Goal: Task Accomplishment & Management: Complete application form

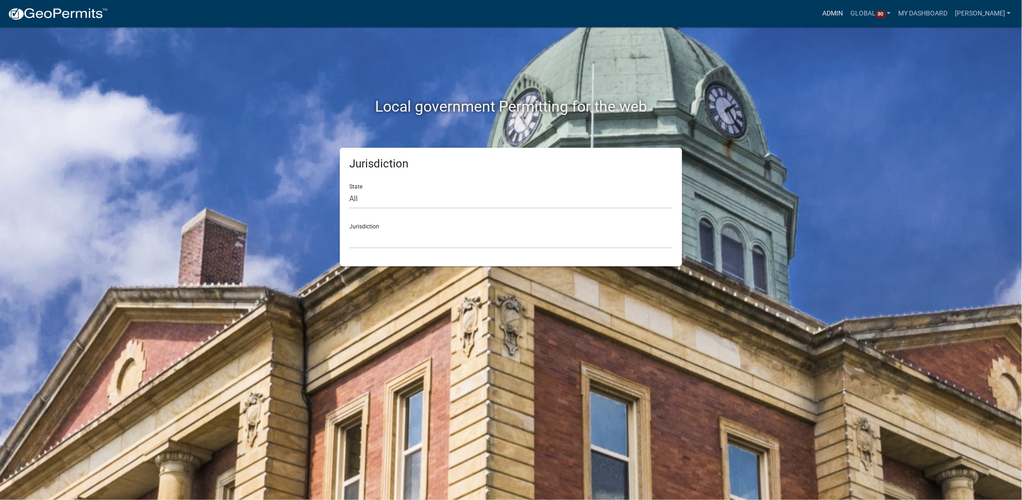
click at [844, 9] on link "Admin" at bounding box center [833, 14] width 28 height 18
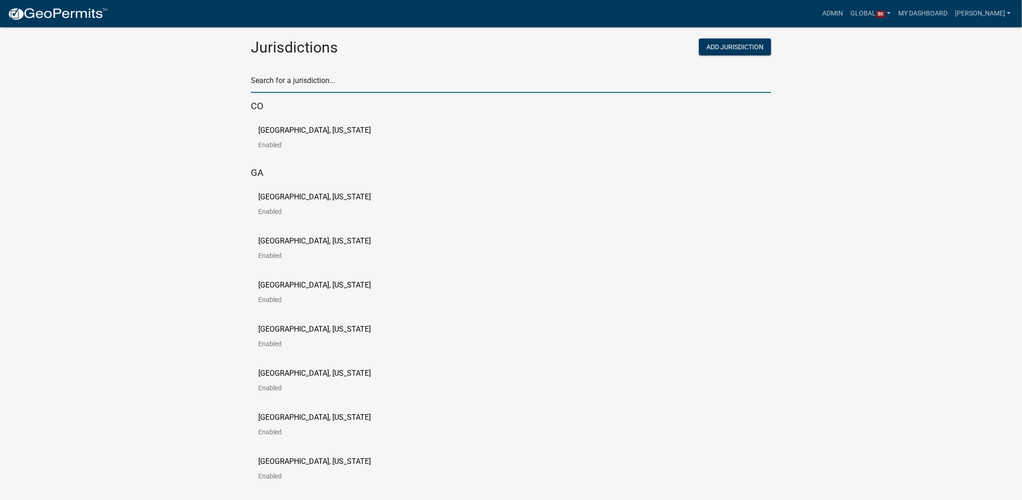
click at [332, 80] on input "text" at bounding box center [511, 83] width 520 height 19
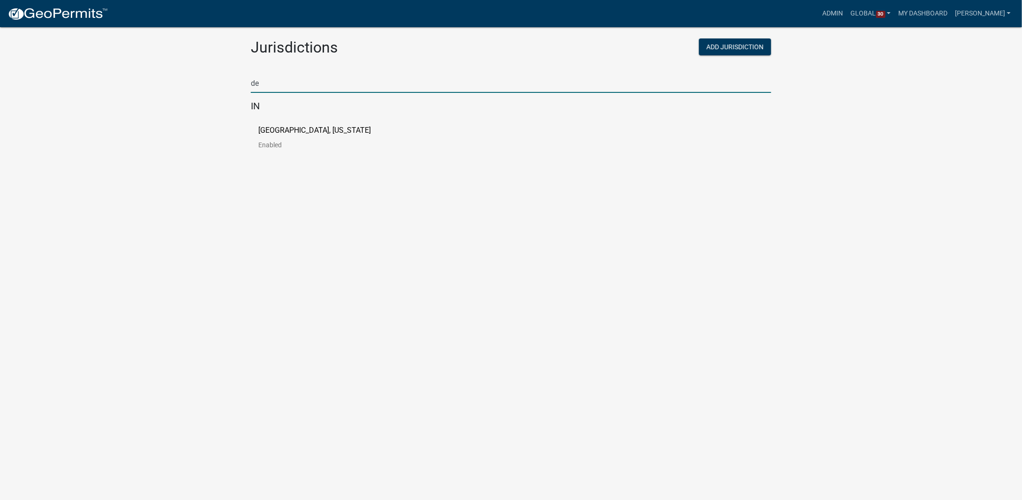
type input "d"
type input "put"
click at [286, 127] on p "[GEOGRAPHIC_DATA], [US_STATE]" at bounding box center [314, 131] width 113 height 8
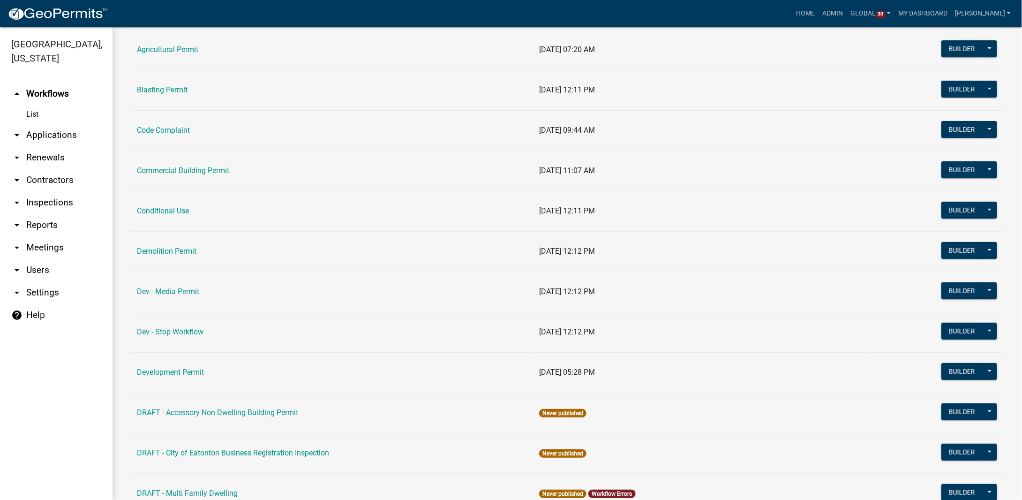
scroll to position [47, 0]
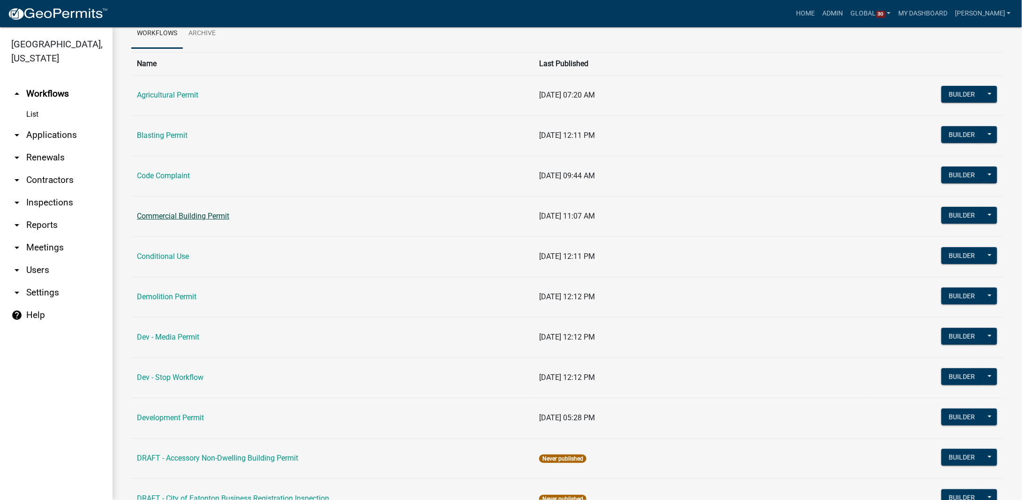
click at [187, 218] on link "Commercial Building Permit" at bounding box center [183, 215] width 92 height 9
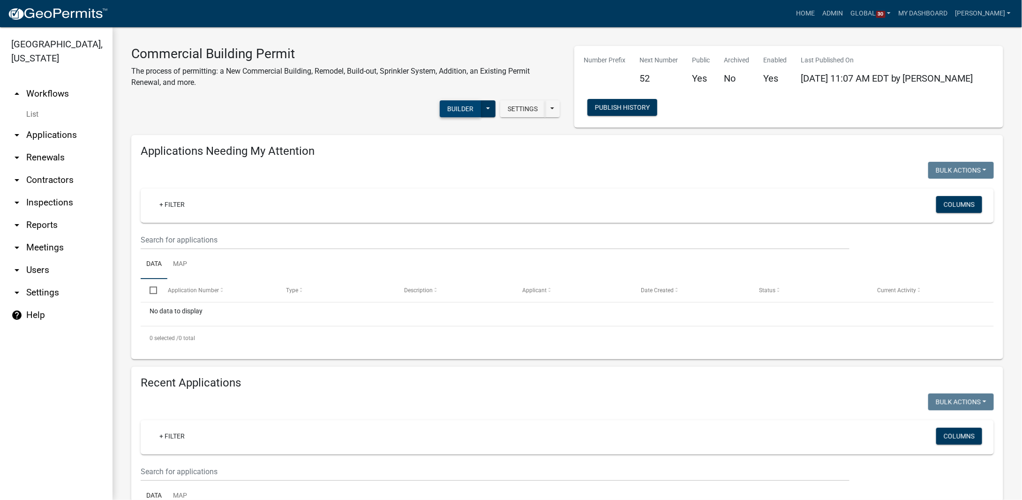
click at [456, 107] on button "Builder" at bounding box center [460, 108] width 41 height 17
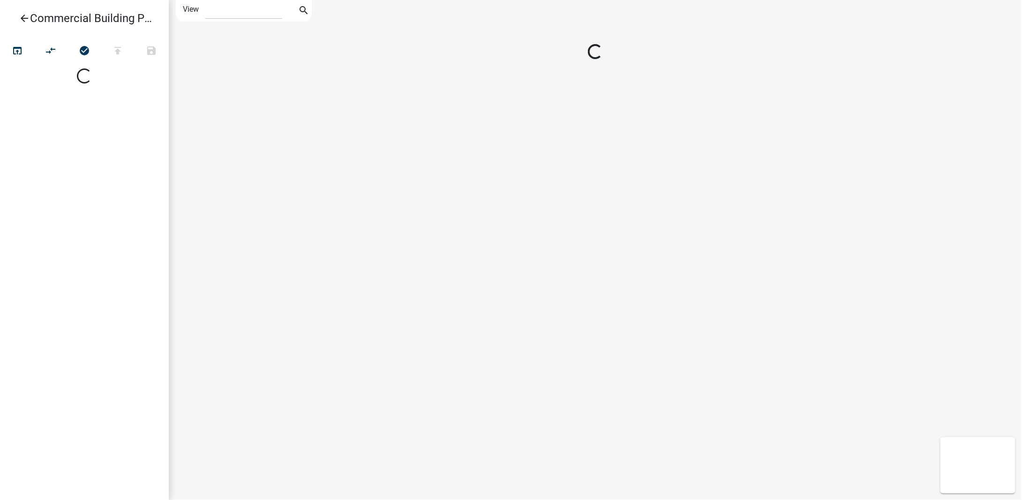
select select "1"
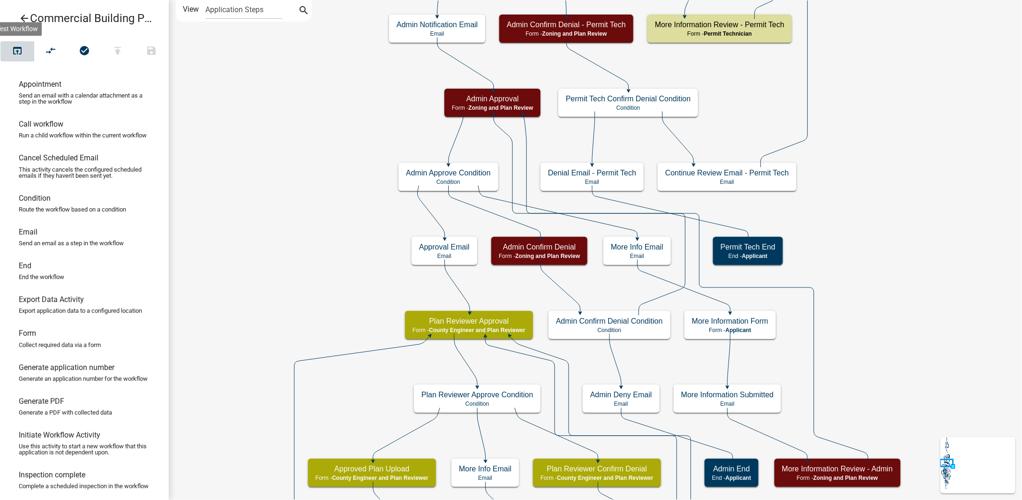
click at [17, 49] on icon "open_in_browser" at bounding box center [17, 51] width 11 height 13
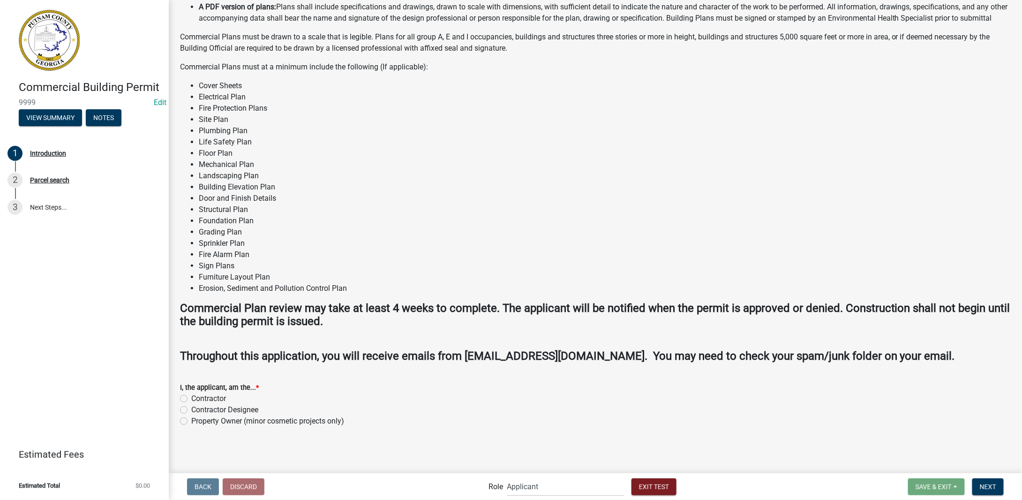
scroll to position [8, 0]
click at [191, 422] on label "Property Owner (minor cosmetic projects only)" at bounding box center [267, 420] width 153 height 11
click at [191, 422] on input "Property Owner (minor cosmetic projects only)" at bounding box center [194, 418] width 6 height 6
radio input "true"
click at [996, 487] on span "Next" at bounding box center [988, 487] width 16 height 8
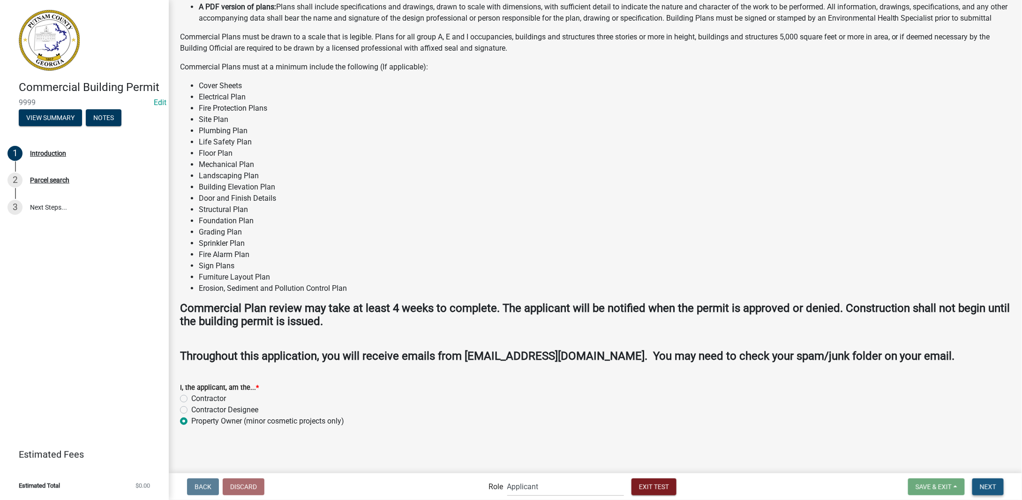
scroll to position [0, 0]
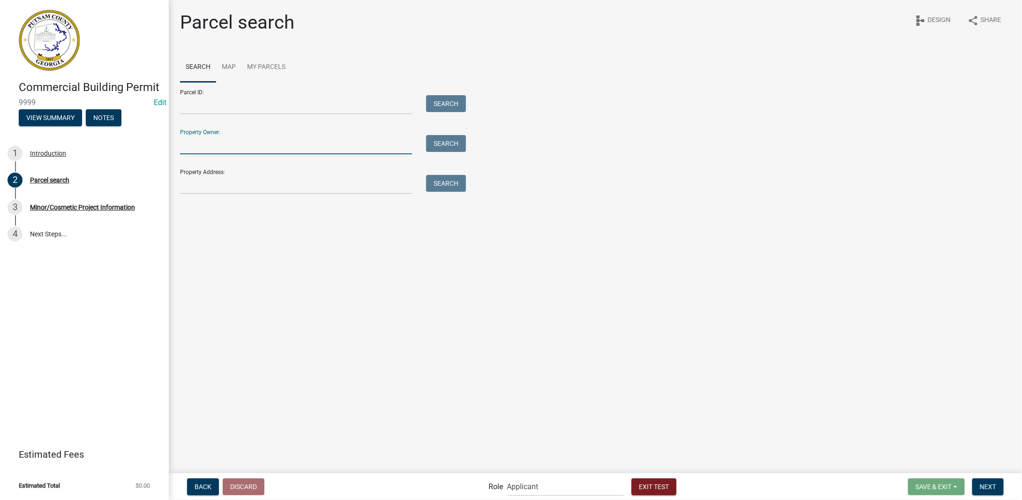
click at [207, 147] on input "Property Owner:" at bounding box center [296, 144] width 232 height 19
type input "smith"
click at [452, 143] on button "Search" at bounding box center [446, 143] width 40 height 17
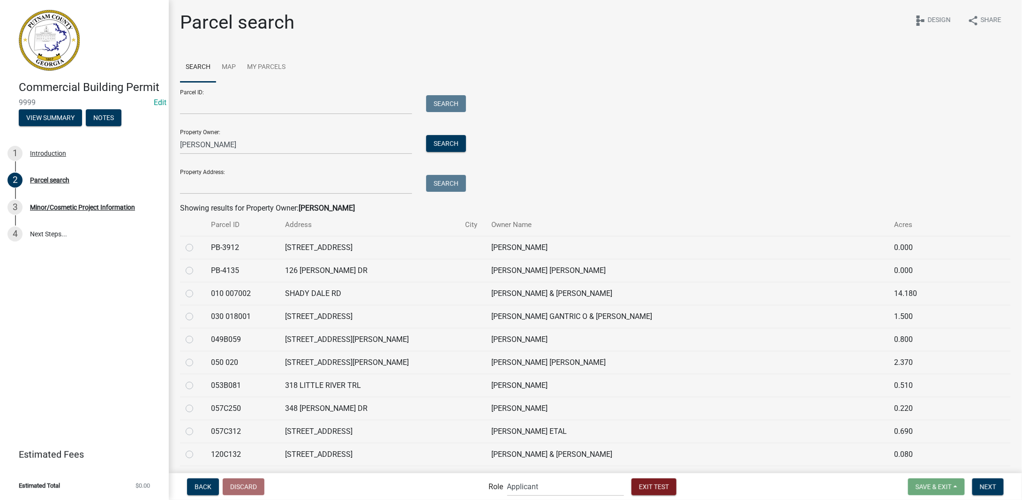
click at [197, 288] on label at bounding box center [197, 288] width 0 height 0
click at [197, 292] on 007002 "radio" at bounding box center [200, 291] width 6 height 6
radio 007002 "true"
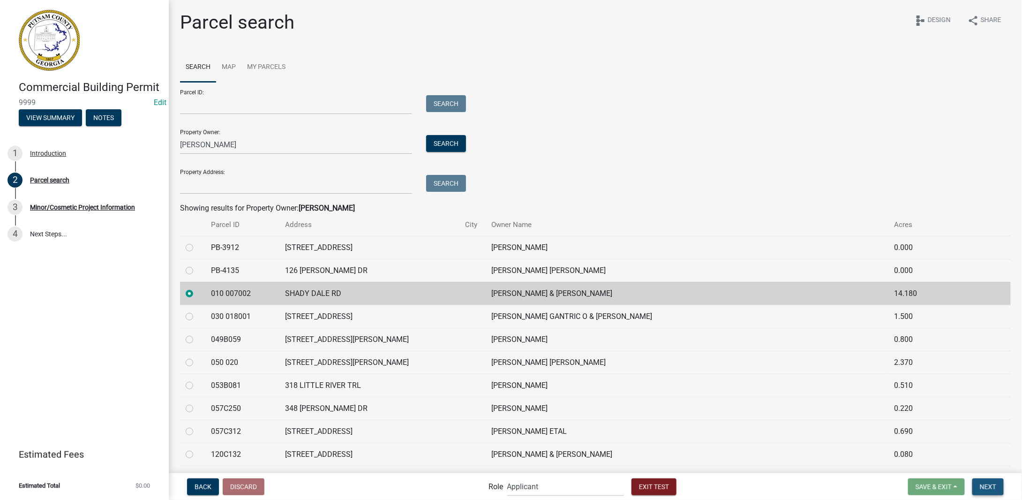
click at [982, 487] on span "Next" at bounding box center [988, 487] width 16 height 8
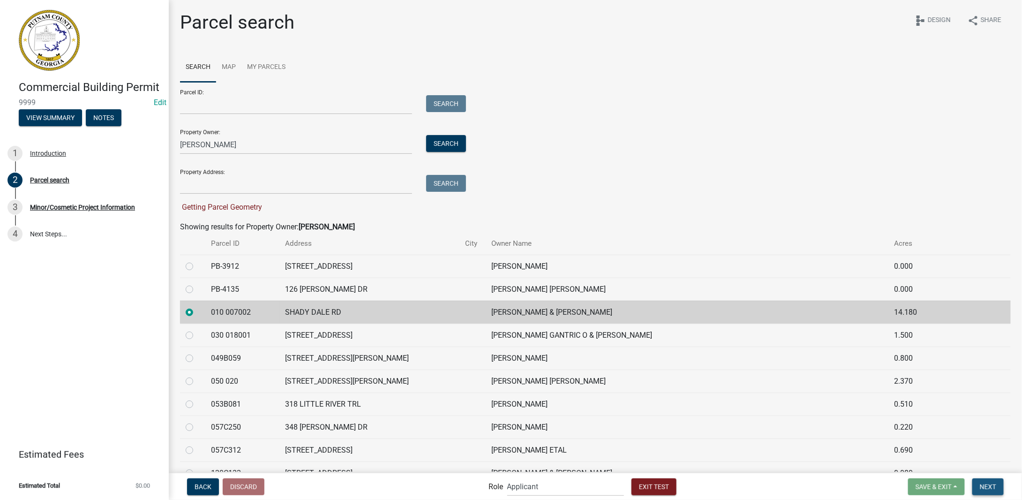
click at [991, 484] on span "Next" at bounding box center [988, 487] width 16 height 8
click at [225, 67] on link "Map" at bounding box center [228, 68] width 25 height 30
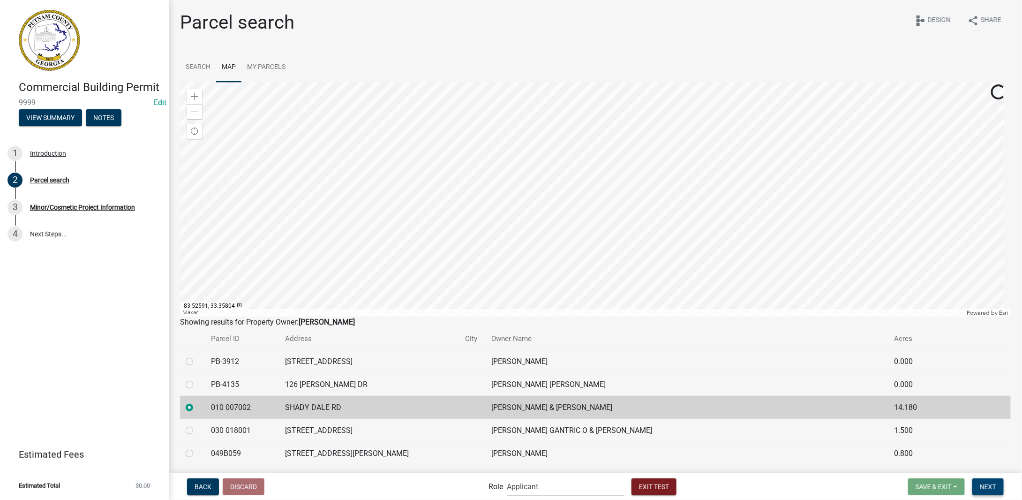
click at [994, 486] on span "Next" at bounding box center [988, 487] width 16 height 8
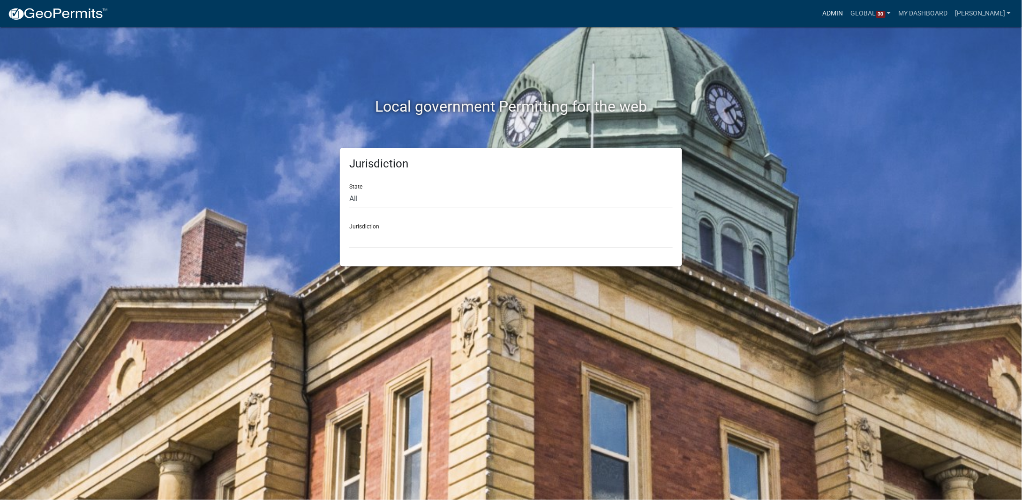
drag, startPoint x: 837, startPoint y: 13, endPoint x: 833, endPoint y: 15, distance: 5.1
click at [837, 13] on link "Admin" at bounding box center [833, 14] width 28 height 18
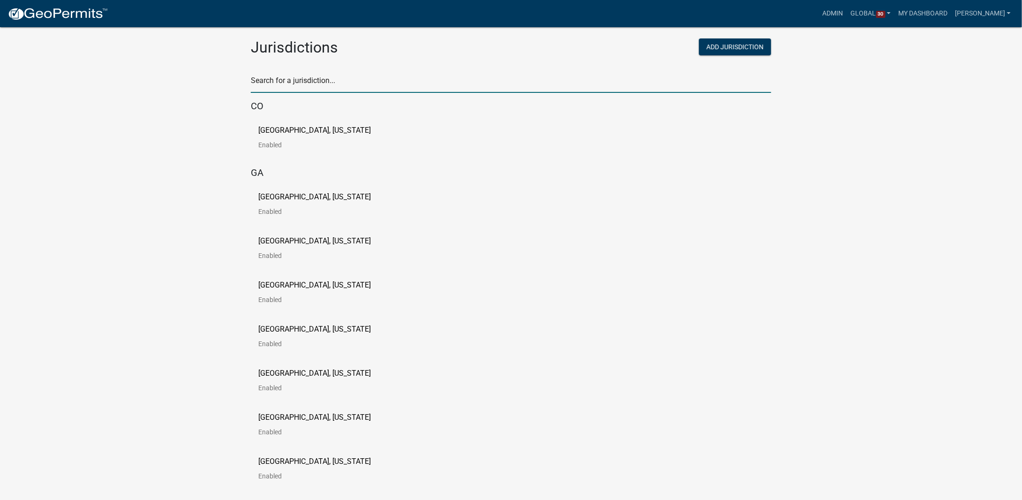
click at [474, 83] on input "text" at bounding box center [511, 83] width 520 height 19
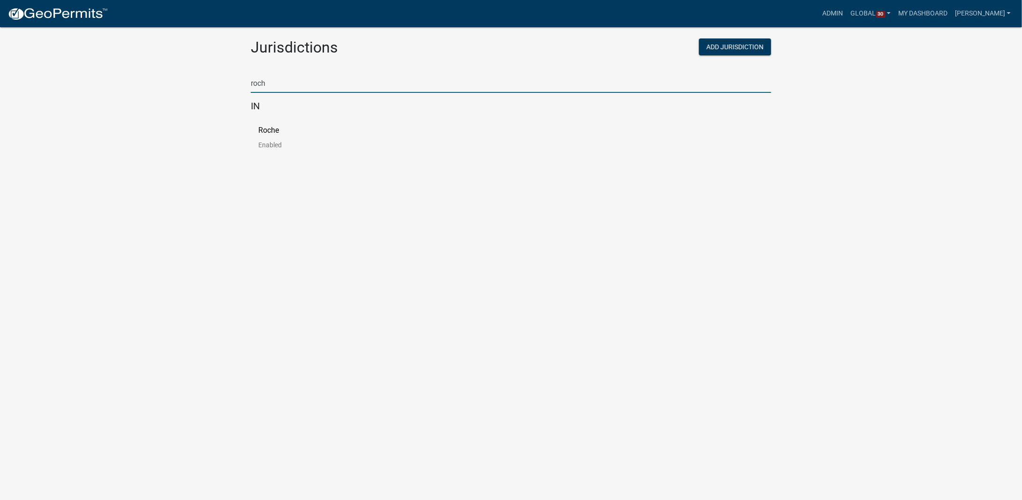
type input "roch"
click at [271, 131] on p "Roche" at bounding box center [268, 131] width 21 height 8
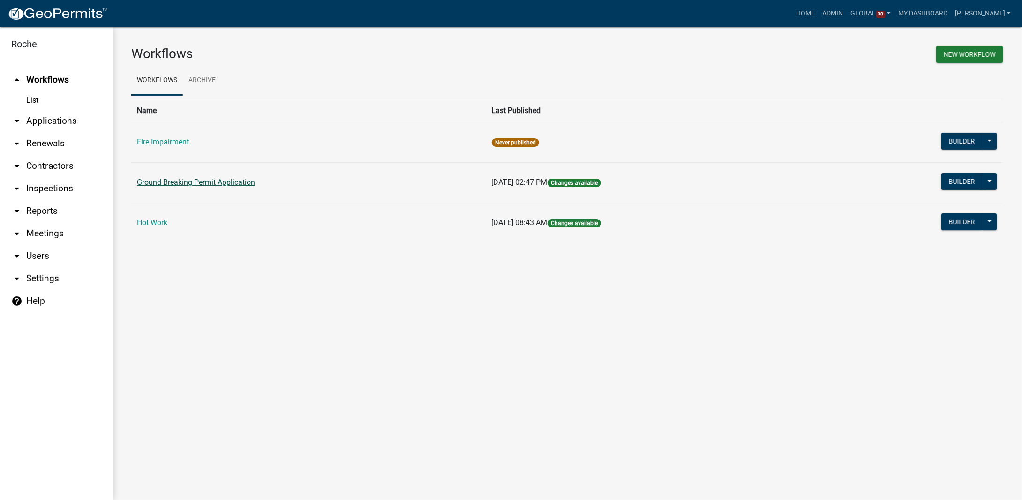
click at [183, 183] on link "Ground Breaking Permit Application" at bounding box center [196, 182] width 118 height 9
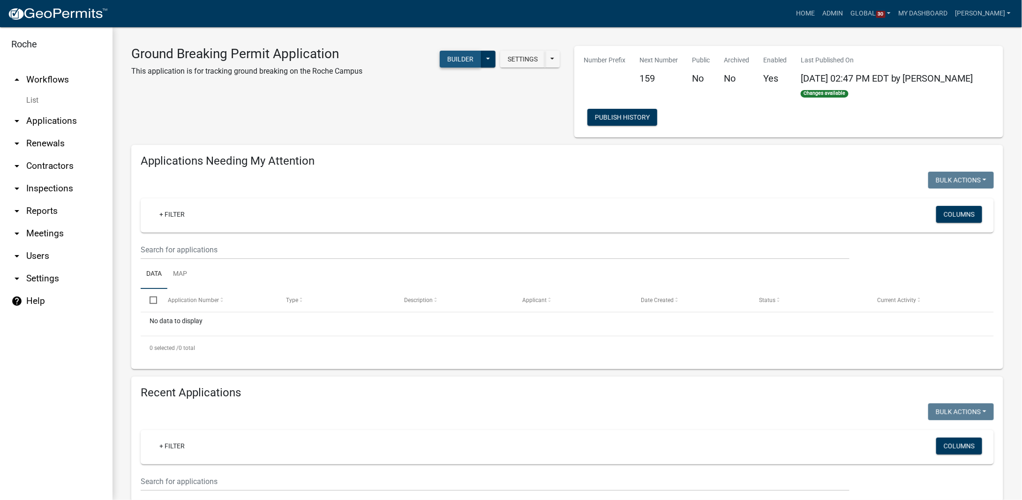
click at [454, 57] on button "Builder" at bounding box center [460, 59] width 41 height 17
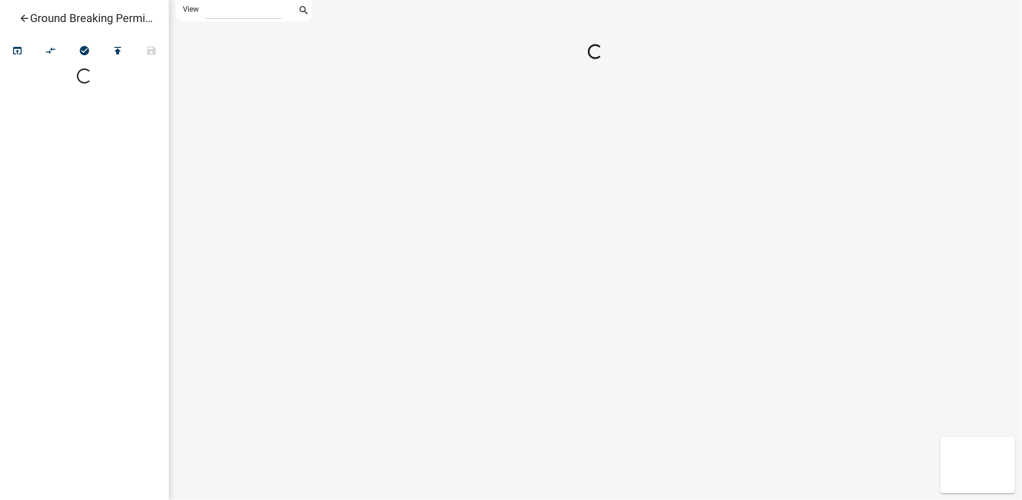
select select "1"
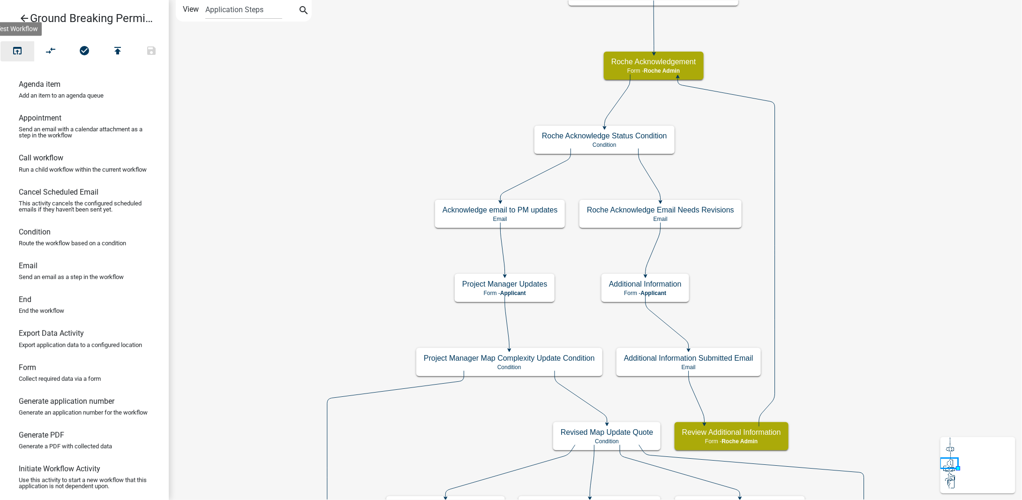
click at [14, 50] on icon "open_in_browser" at bounding box center [17, 51] width 11 height 13
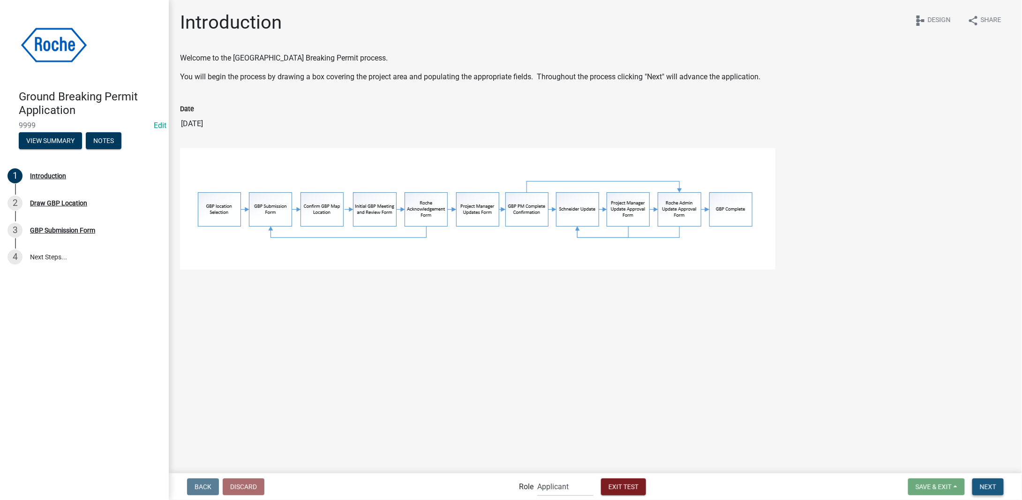
click at [990, 483] on span "Next" at bounding box center [988, 487] width 16 height 8
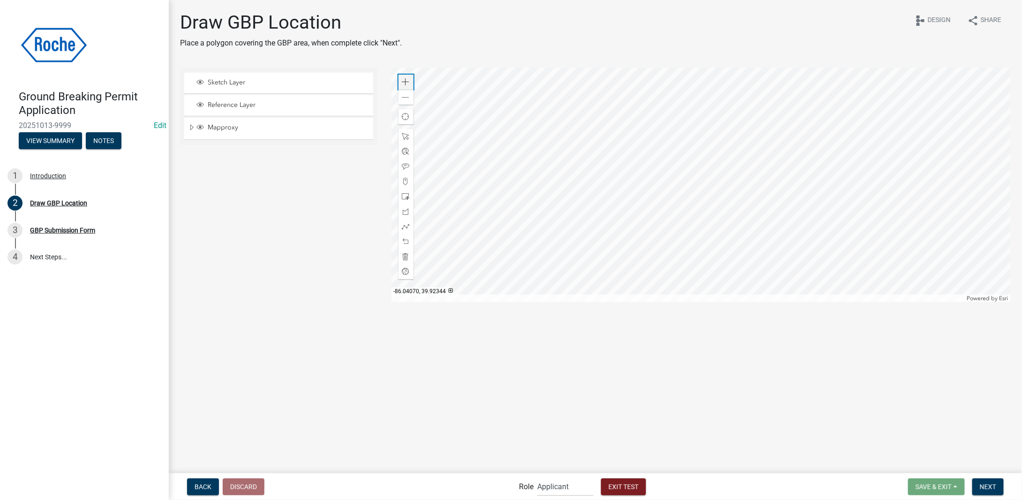
click at [408, 84] on span at bounding box center [406, 82] width 8 height 8
click at [406, 195] on span at bounding box center [406, 197] width 8 height 8
click at [608, 177] on div at bounding box center [702, 185] width 620 height 234
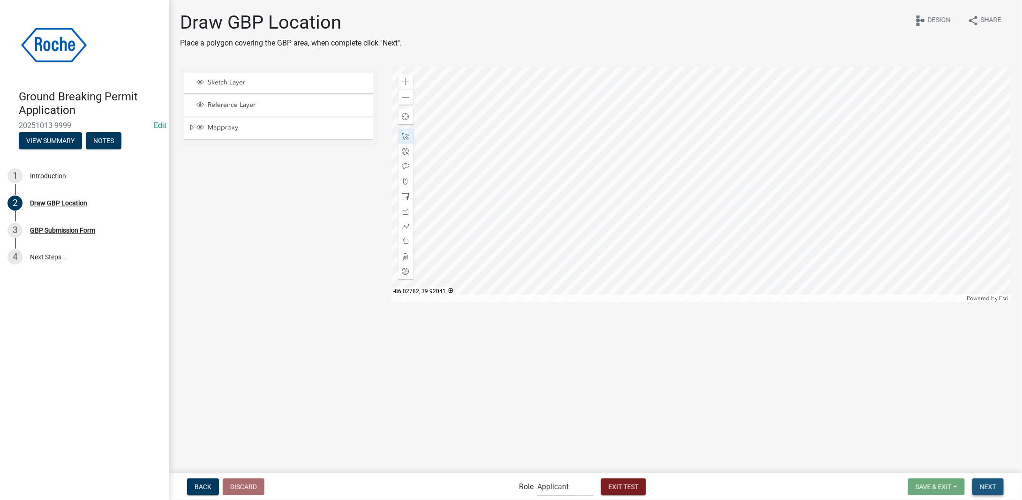
click at [996, 488] on span "Next" at bounding box center [988, 487] width 16 height 8
